Goal: Navigation & Orientation: Find specific page/section

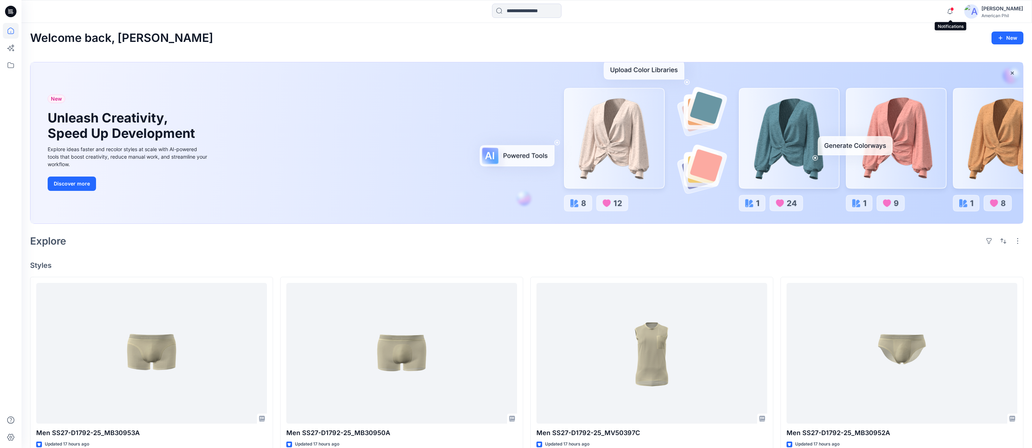
click at [952, 11] on span at bounding box center [952, 9] width 4 height 4
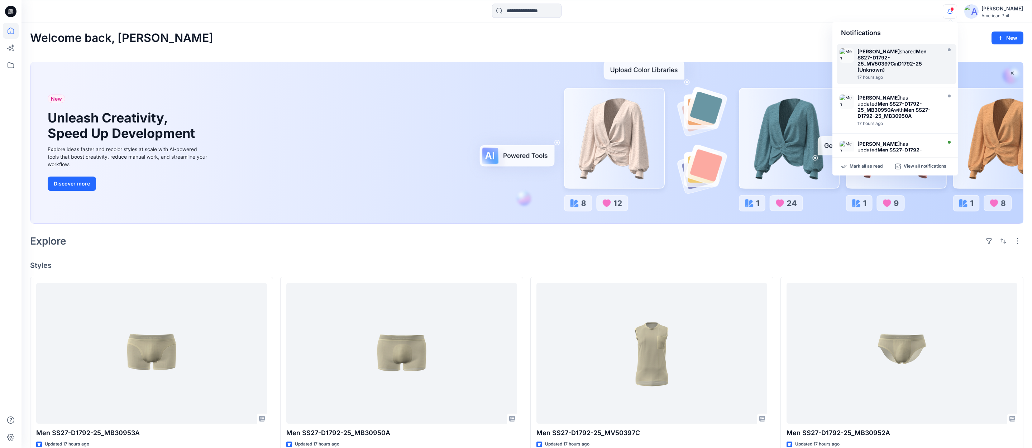
click at [885, 58] on strong "Men SS27-D1792-25_MV50397C" at bounding box center [891, 57] width 69 height 18
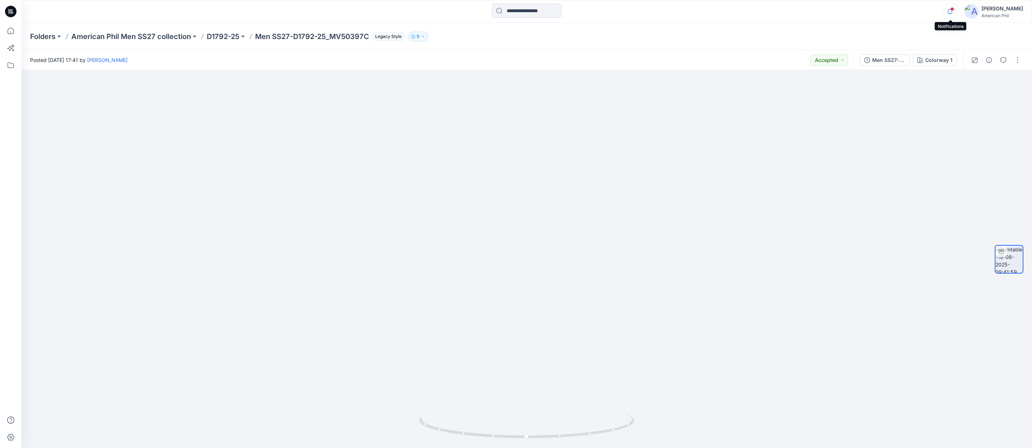
click at [951, 11] on icon "button" at bounding box center [950, 11] width 14 height 14
click at [125, 35] on p "American Phil Men SS27 collection" at bounding box center [131, 37] width 120 height 10
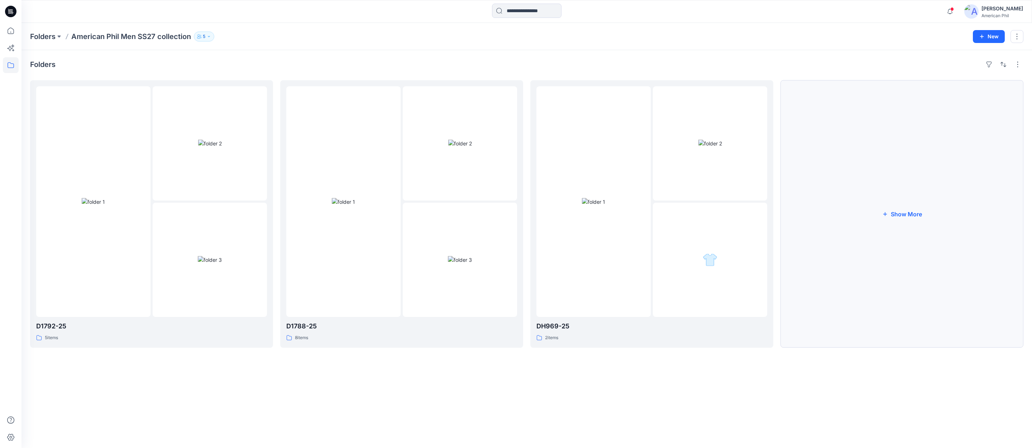
click at [909, 215] on button "Show More" at bounding box center [901, 214] width 243 height 268
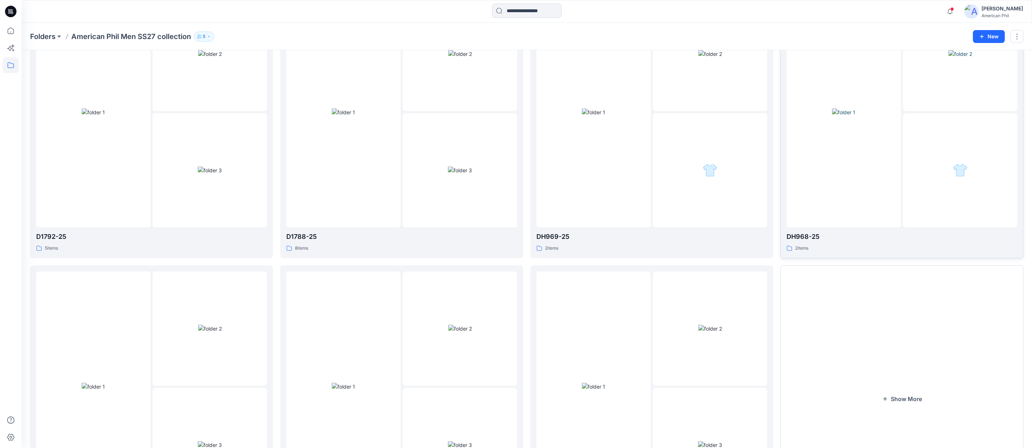
scroll to position [183, 0]
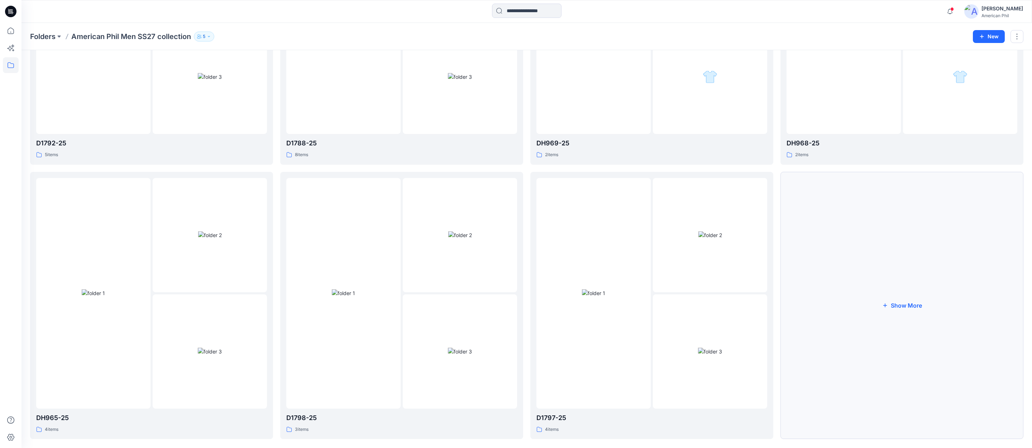
click at [898, 306] on button "Show More" at bounding box center [901, 306] width 243 height 268
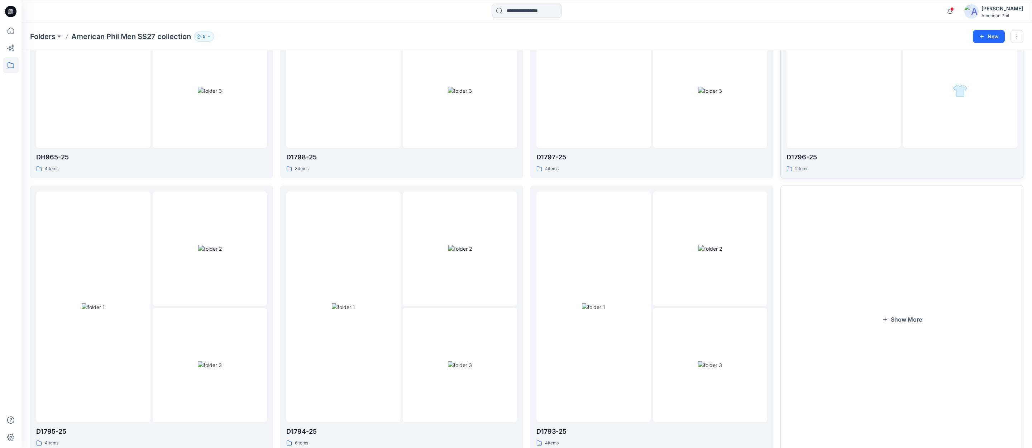
scroll to position [469, 0]
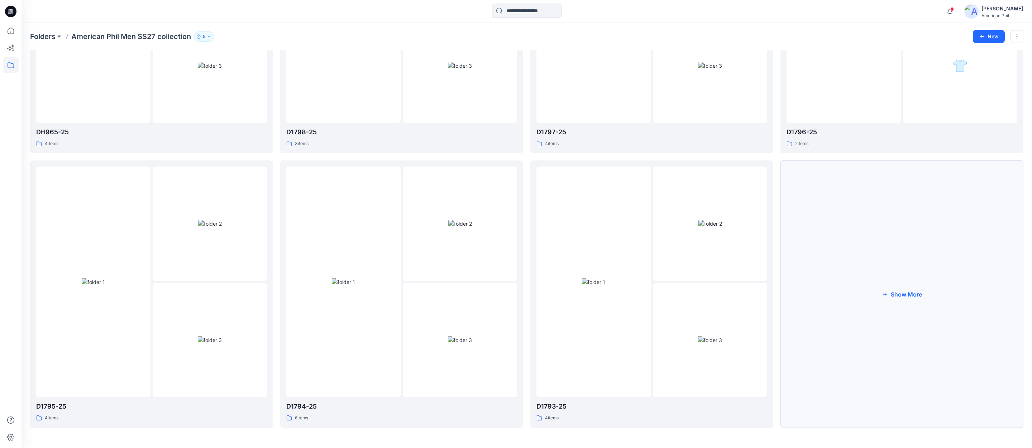
click at [906, 293] on button "Show More" at bounding box center [901, 295] width 243 height 268
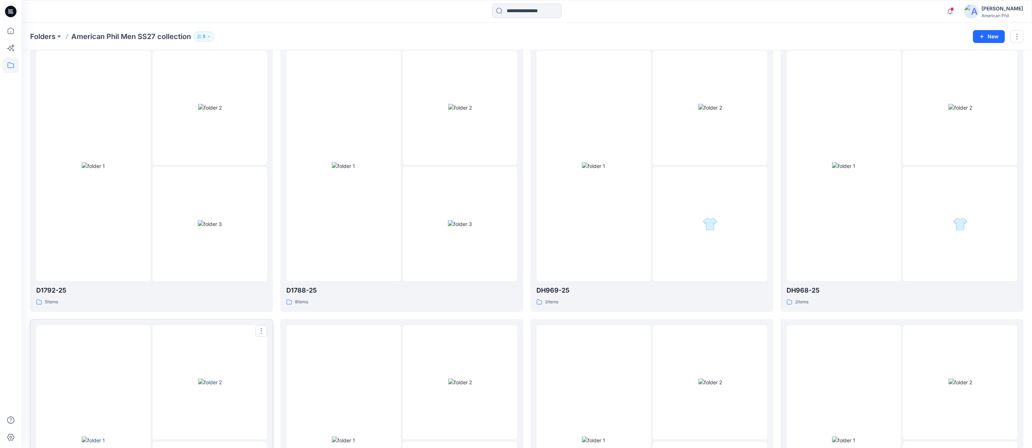
scroll to position [0, 0]
